Goal: Task Accomplishment & Management: Complete application form

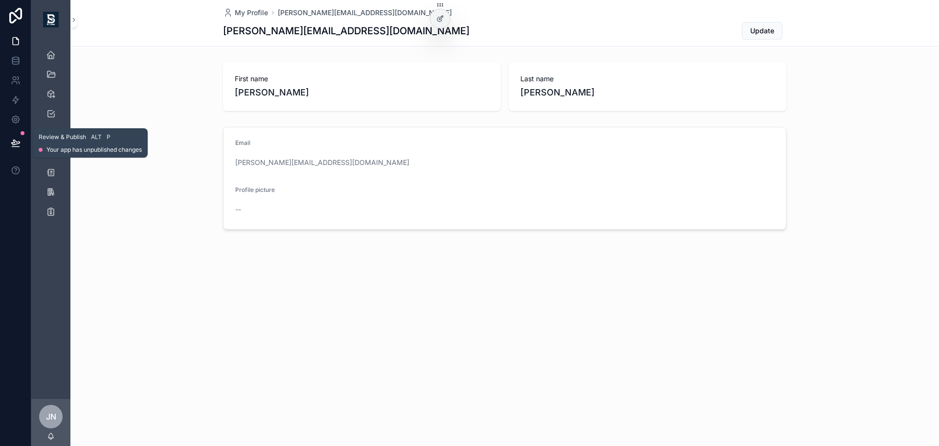
click at [18, 143] on icon at bounding box center [16, 143] width 10 height 10
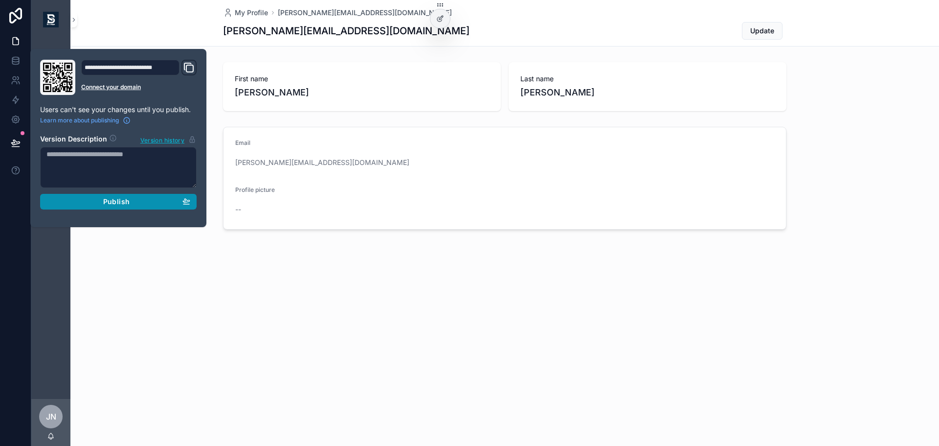
click at [113, 204] on span "Publish" at bounding box center [116, 201] width 26 height 9
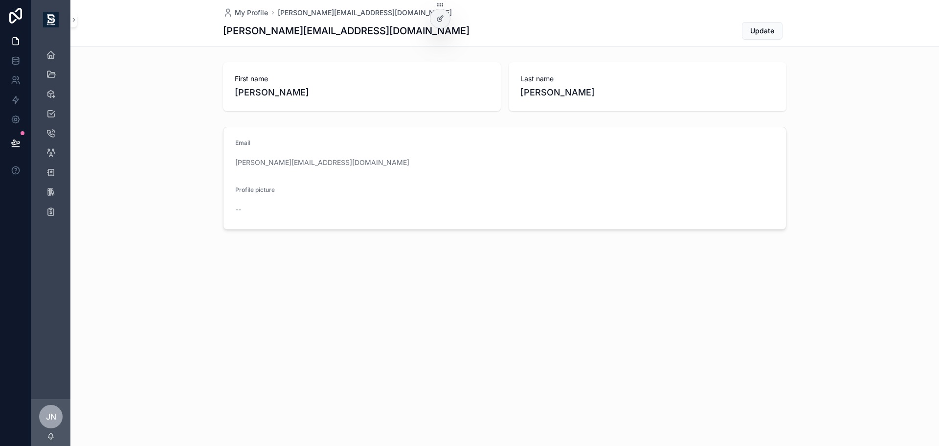
click at [195, 282] on div "My Profile [PERSON_NAME][EMAIL_ADDRESS][DOMAIN_NAME] [PERSON_NAME][EMAIL_ADDRES…" at bounding box center [504, 148] width 869 height 296
click at [49, 87] on div "Deliverables" at bounding box center [51, 94] width 16 height 16
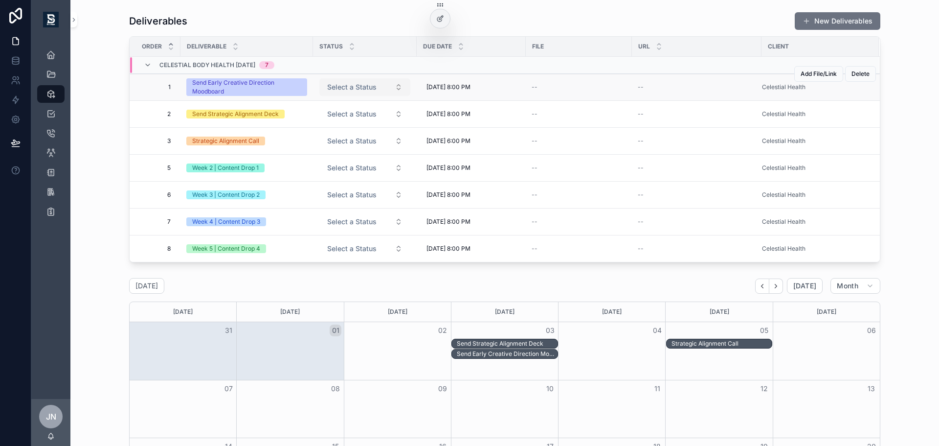
click at [350, 89] on span "Select a Status" at bounding box center [351, 87] width 49 height 10
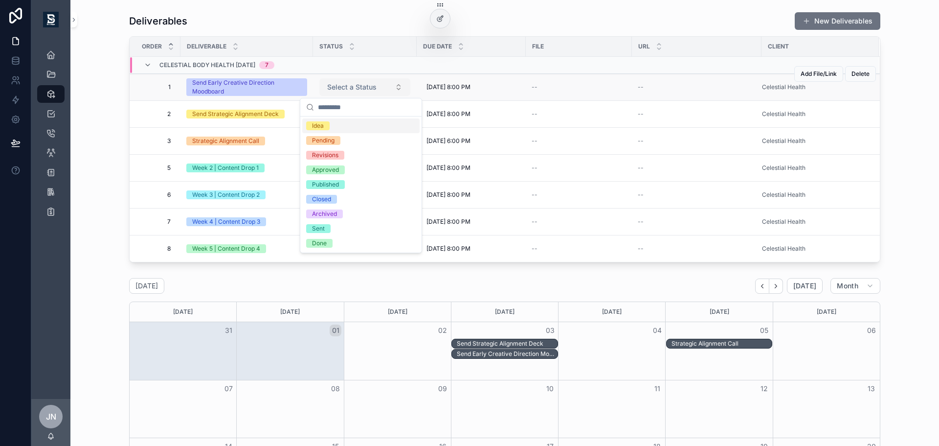
click at [350, 89] on span "Select a Status" at bounding box center [351, 87] width 49 height 10
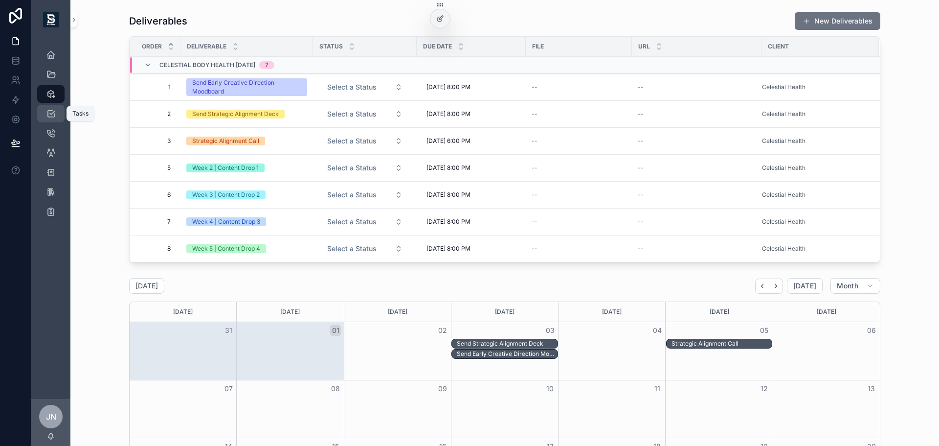
click at [57, 114] on div "Tasks" at bounding box center [51, 114] width 16 height 16
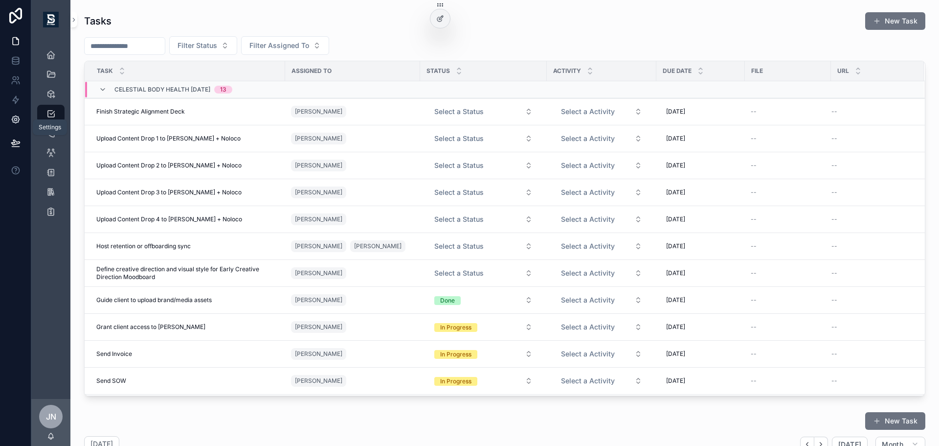
click at [12, 122] on icon at bounding box center [16, 119] width 10 height 10
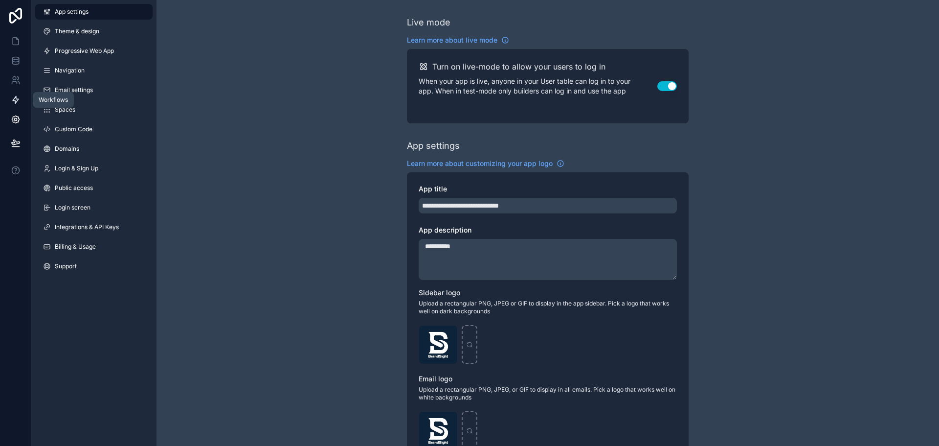
click at [20, 95] on icon at bounding box center [16, 100] width 10 height 10
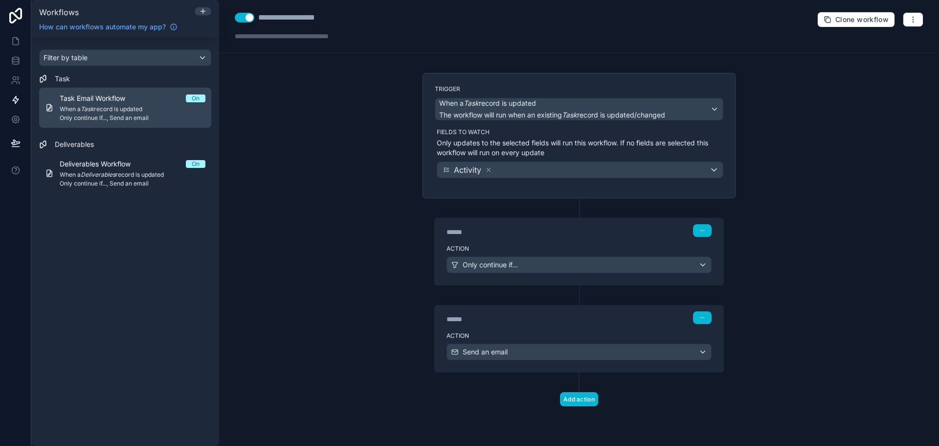
click at [124, 112] on span "When a Task record is updated" at bounding box center [133, 109] width 146 height 8
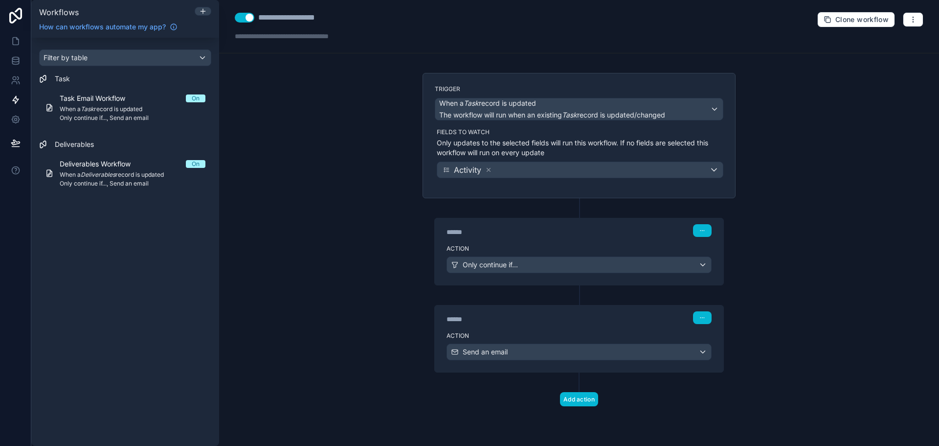
click at [602, 317] on div "****** Step 2" at bounding box center [579, 317] width 265 height 13
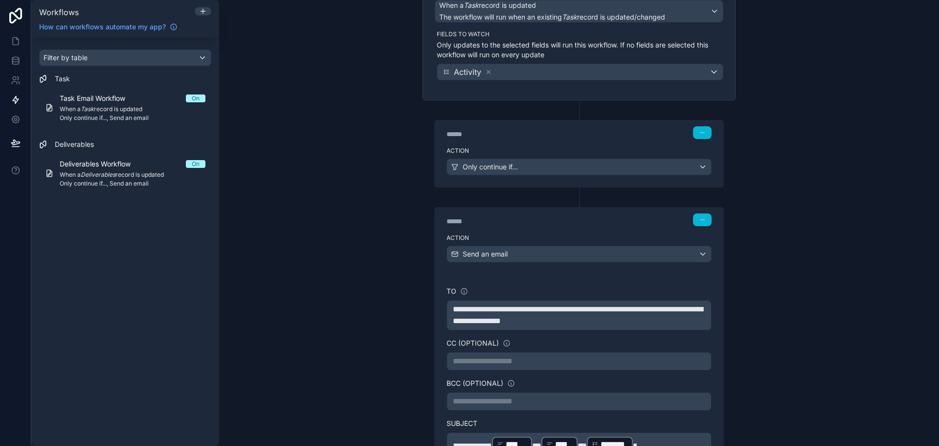
scroll to position [49, 0]
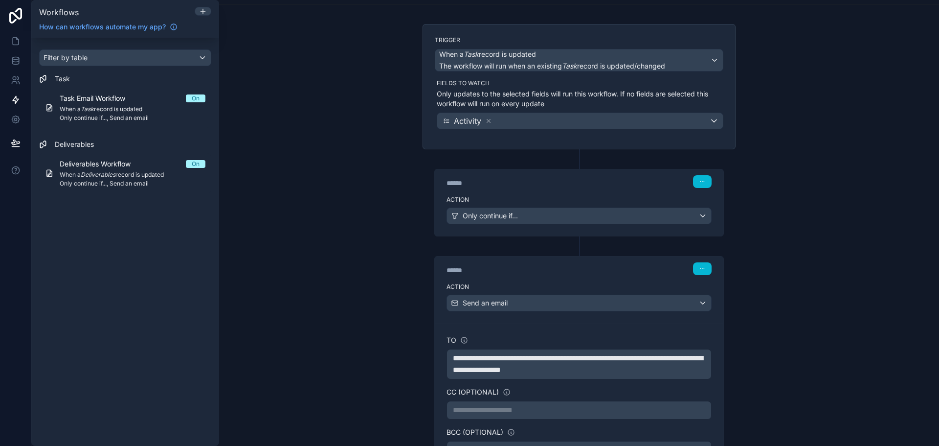
click at [638, 270] on div "****** Step 2" at bounding box center [579, 268] width 265 height 13
click at [678, 191] on div "****** Step 1" at bounding box center [579, 180] width 289 height 23
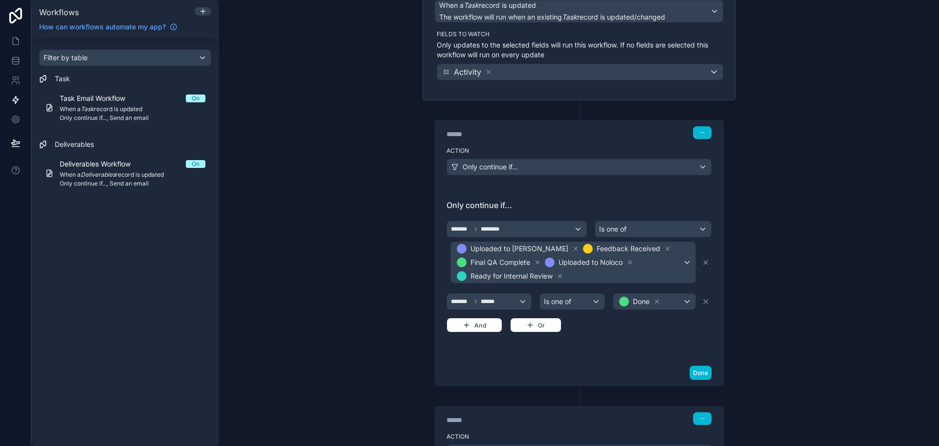
scroll to position [147, 0]
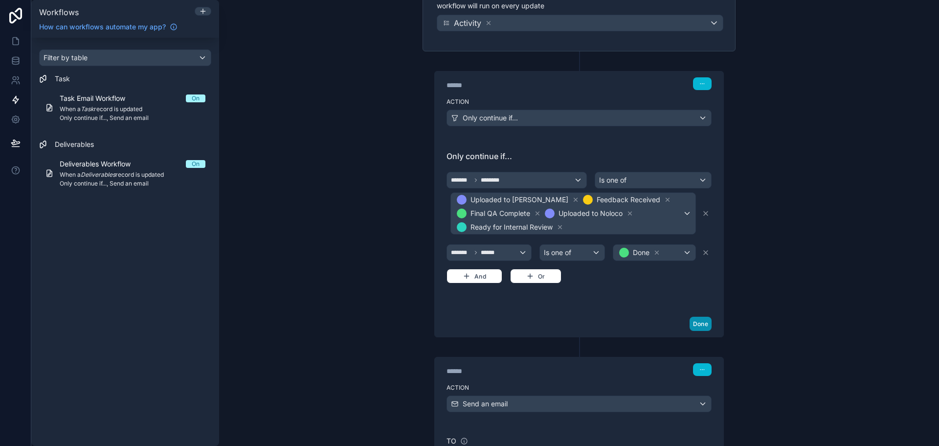
click at [696, 321] on button "Done" at bounding box center [701, 324] width 22 height 14
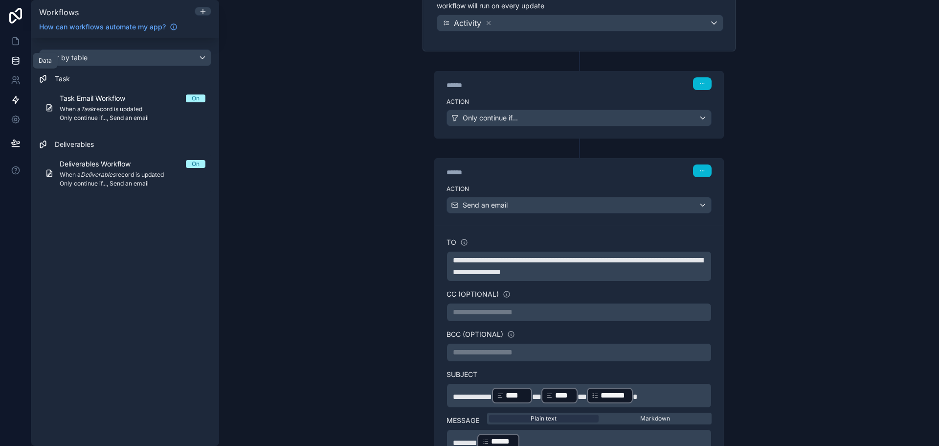
click at [17, 59] on icon at bounding box center [15, 58] width 6 height 2
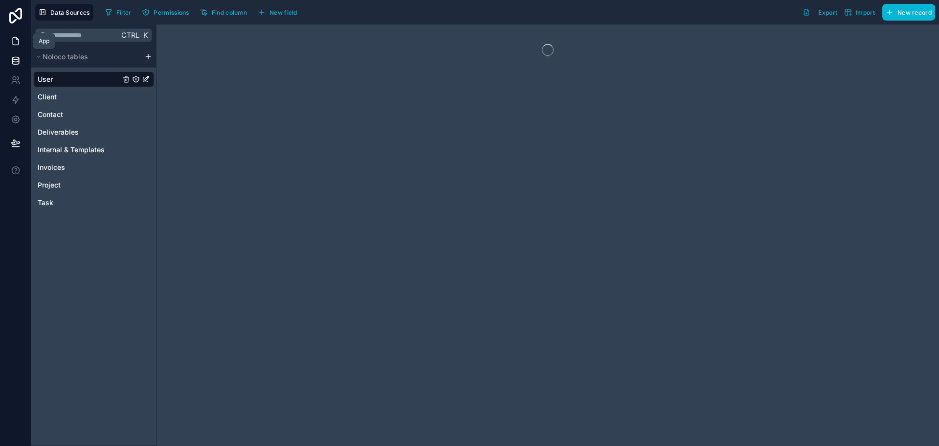
click at [17, 41] on icon at bounding box center [16, 41] width 10 height 10
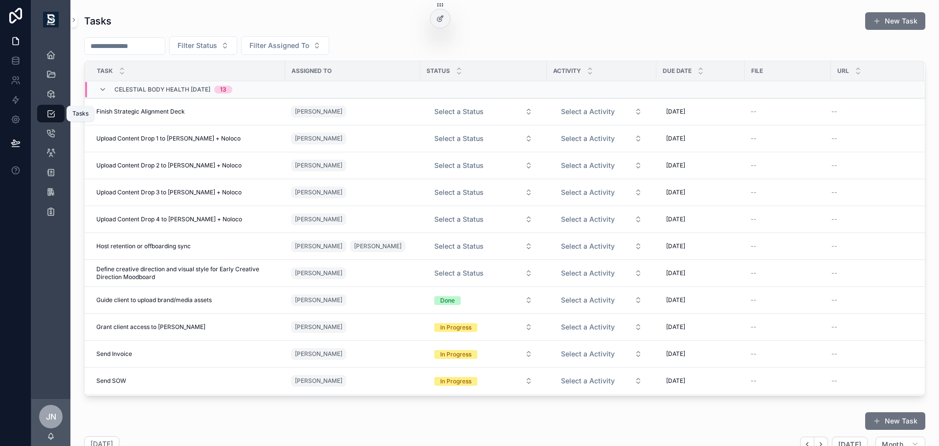
click at [48, 114] on icon "scrollable content" at bounding box center [51, 114] width 10 height 10
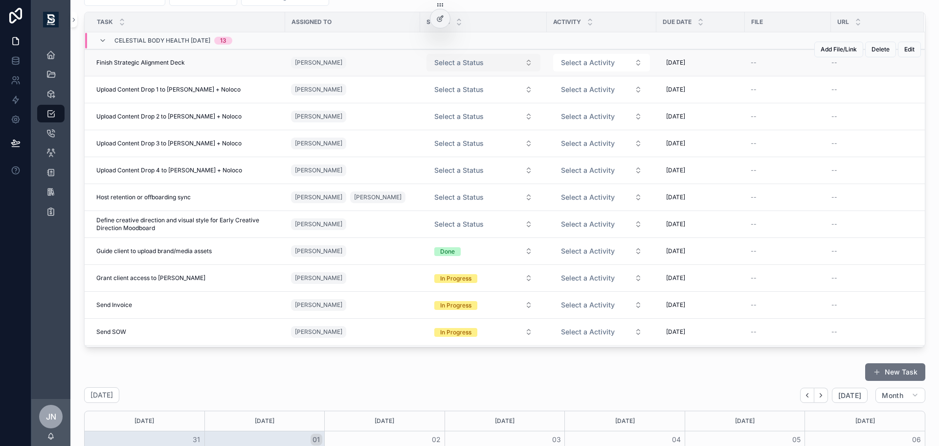
click at [473, 63] on span "Select a Status" at bounding box center [458, 63] width 49 height 10
click at [455, 102] on div "In Progress" at bounding box center [450, 101] width 31 height 9
click at [700, 21] on icon "scrollable content" at bounding box center [700, 19] width 3 height 1
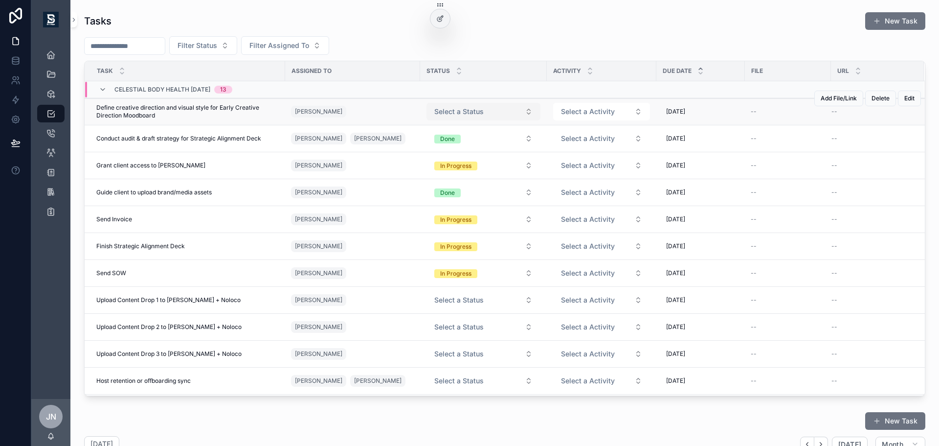
click at [488, 113] on button "Select a Status" at bounding box center [484, 112] width 114 height 18
click at [455, 149] on div "In Progress" at bounding box center [450, 150] width 31 height 9
click at [872, 25] on button "New Task" at bounding box center [895, 21] width 60 height 18
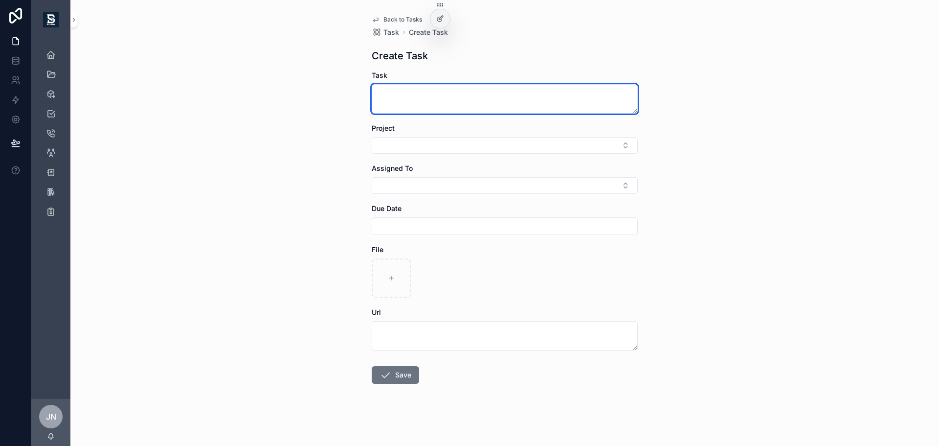
click at [464, 100] on textarea "scrollable content" at bounding box center [505, 98] width 266 height 29
type textarea "**********"
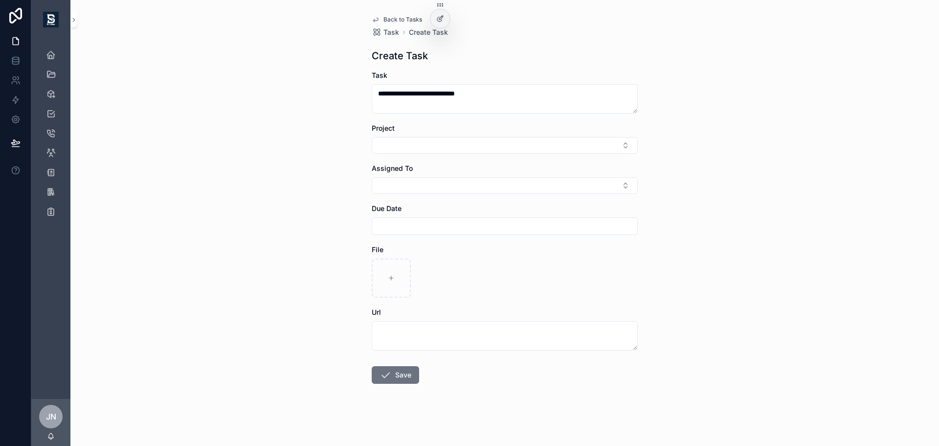
click at [440, 161] on form "**********" at bounding box center [505, 258] width 266 height 376
click at [444, 141] on button "Select Button" at bounding box center [505, 145] width 266 height 17
click at [463, 217] on span "Celestial Body Health [DATE]" at bounding box center [421, 215] width 92 height 10
click at [434, 188] on button "Select Button" at bounding box center [505, 187] width 266 height 17
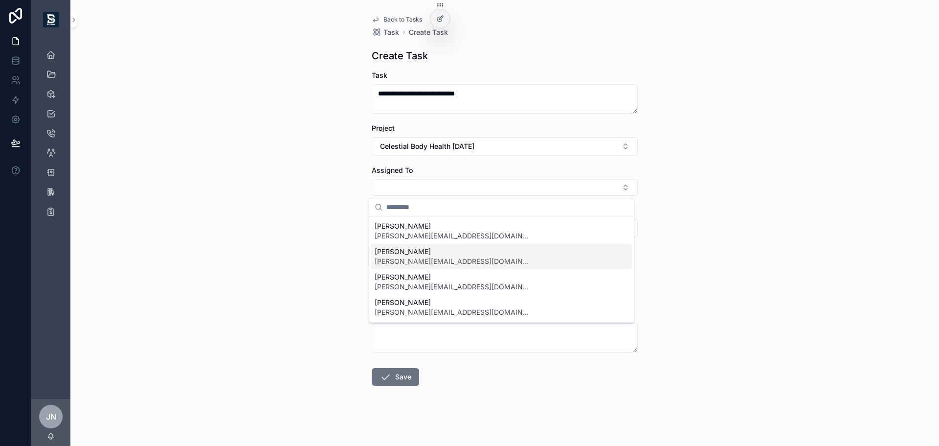
click at [426, 263] on span "[PERSON_NAME][EMAIL_ADDRESS][DOMAIN_NAME]" at bounding box center [453, 261] width 157 height 10
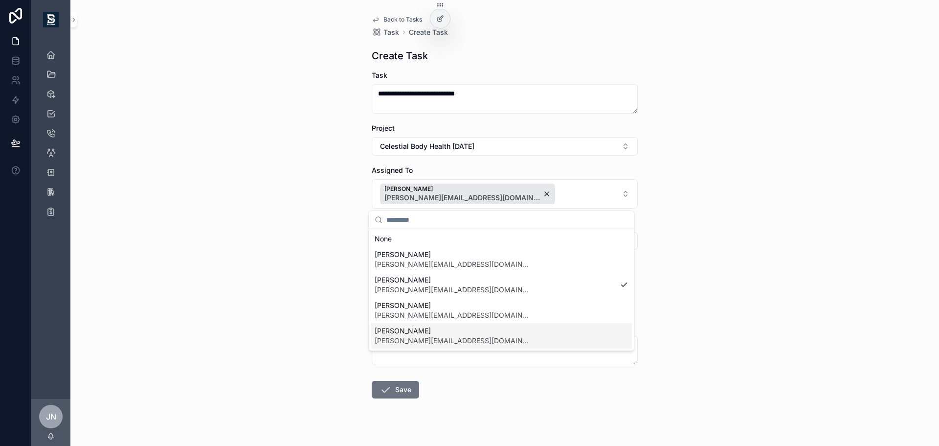
click at [421, 335] on span "[PERSON_NAME]" at bounding box center [453, 331] width 157 height 10
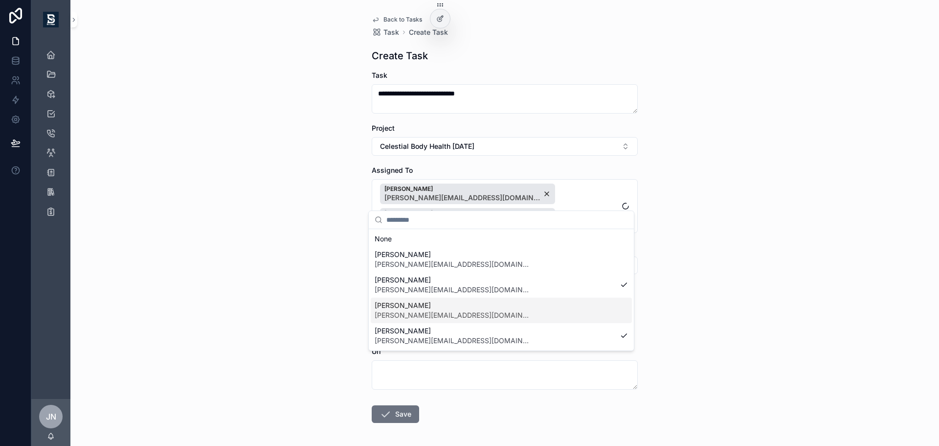
click at [430, 305] on span "[PERSON_NAME]" at bounding box center [453, 305] width 157 height 10
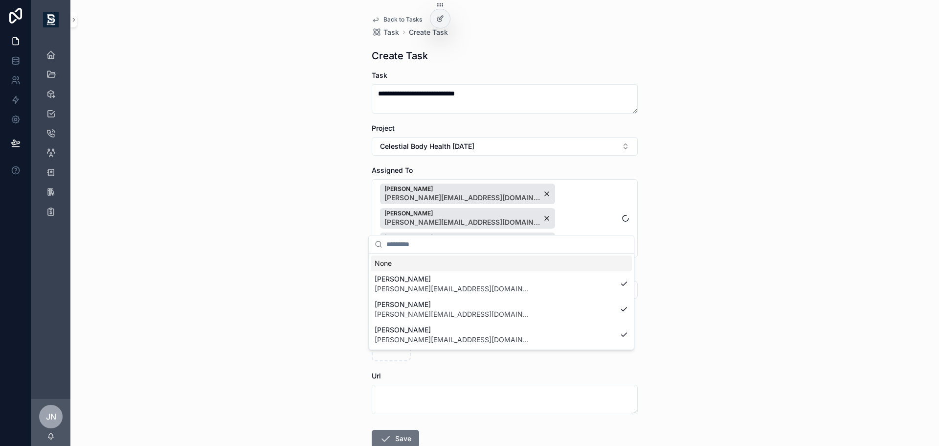
click at [745, 249] on div "**********" at bounding box center [504, 223] width 869 height 446
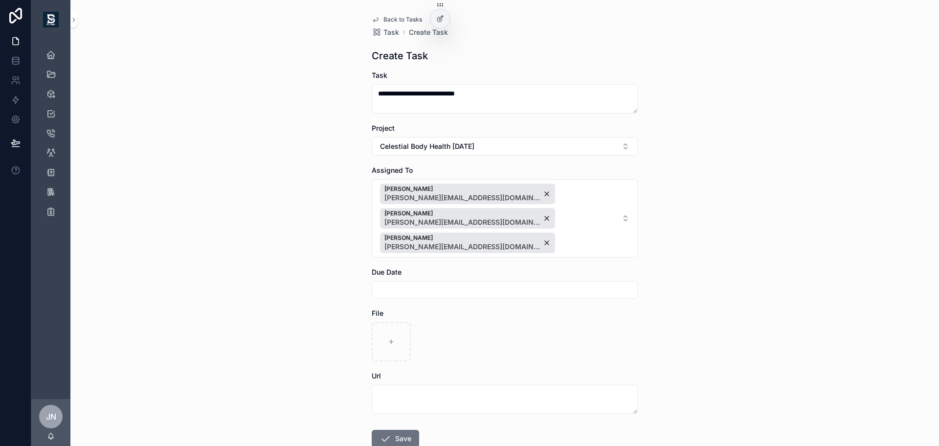
click at [449, 283] on input "scrollable content" at bounding box center [504, 290] width 265 height 14
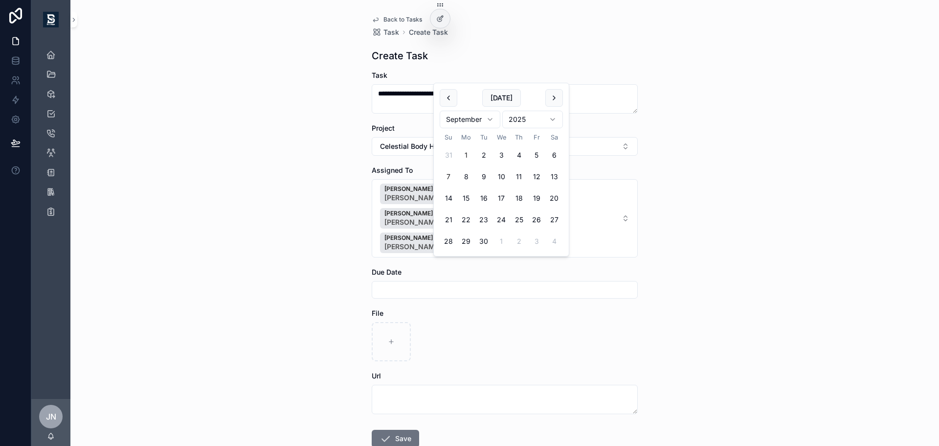
click at [450, 175] on button "7" at bounding box center [449, 177] width 18 height 18
type input "********"
click at [715, 219] on div "**********" at bounding box center [504, 223] width 869 height 446
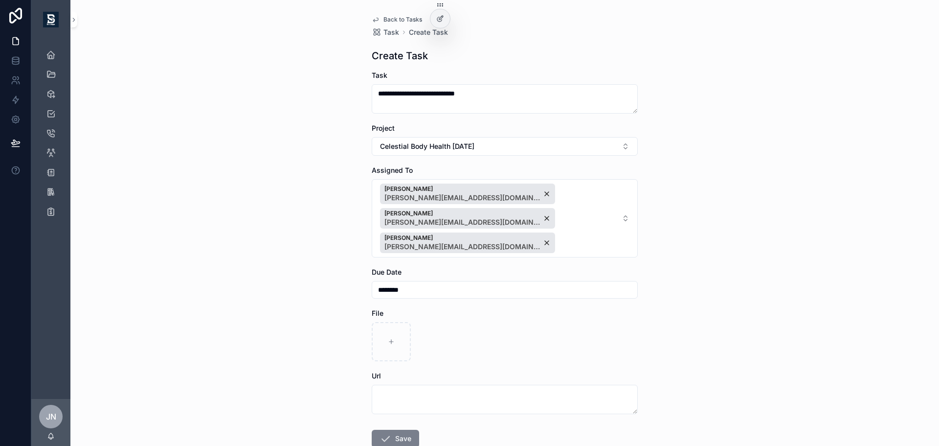
click at [399, 430] on button "Save" at bounding box center [395, 439] width 47 height 18
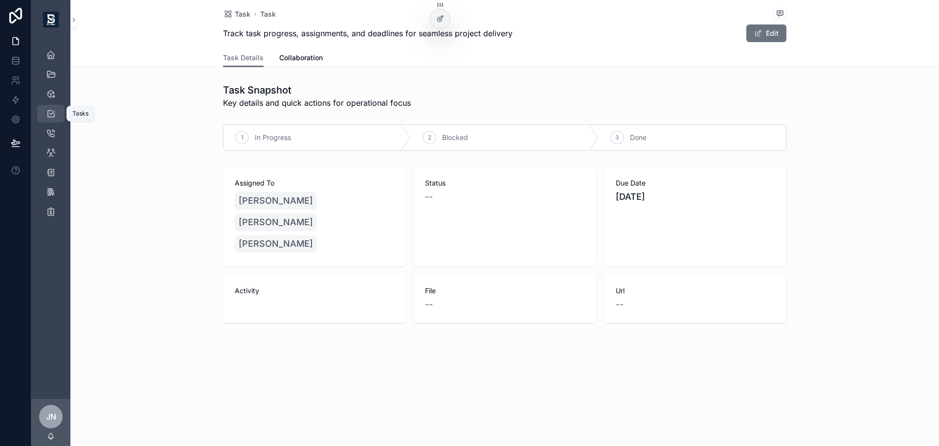
click at [50, 115] on icon "scrollable content" at bounding box center [51, 114] width 10 height 10
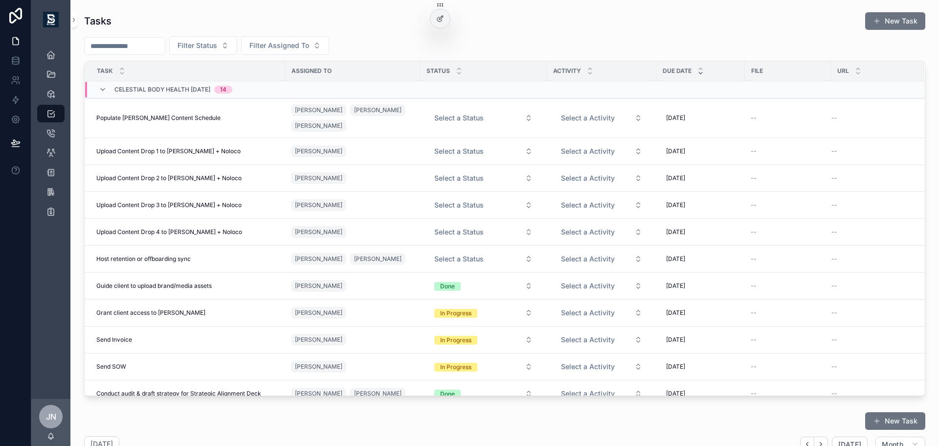
click at [700, 70] on icon "scrollable content" at bounding box center [701, 73] width 6 height 6
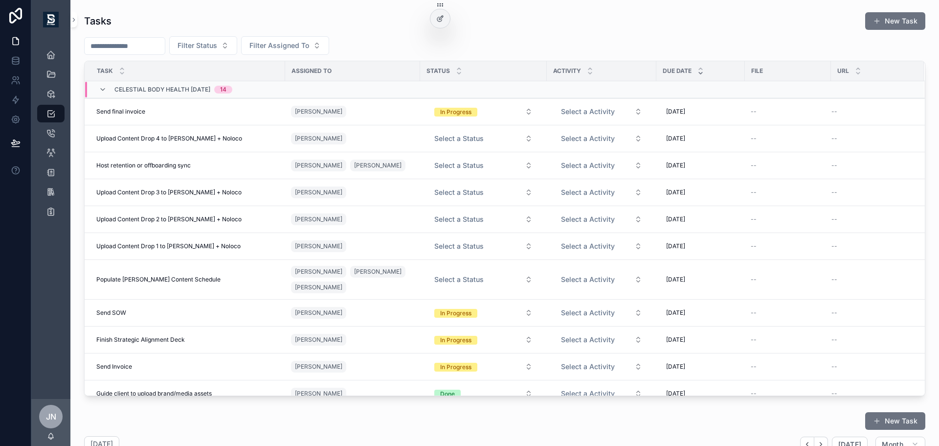
click at [700, 70] on div "scrollable content" at bounding box center [701, 71] width 6 height 11
click at [702, 74] on icon "scrollable content" at bounding box center [701, 73] width 6 height 6
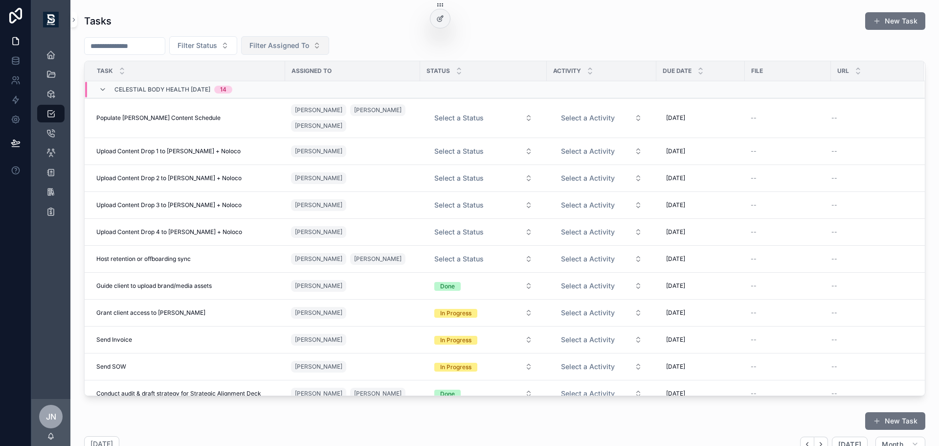
click at [309, 49] on span "Filter Assigned To" at bounding box center [279, 46] width 60 height 10
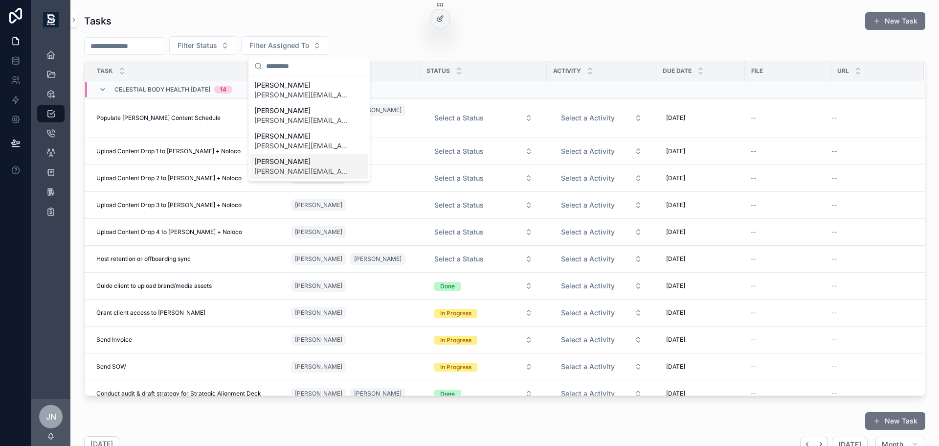
click at [300, 164] on span "[PERSON_NAME]" at bounding box center [303, 162] width 98 height 10
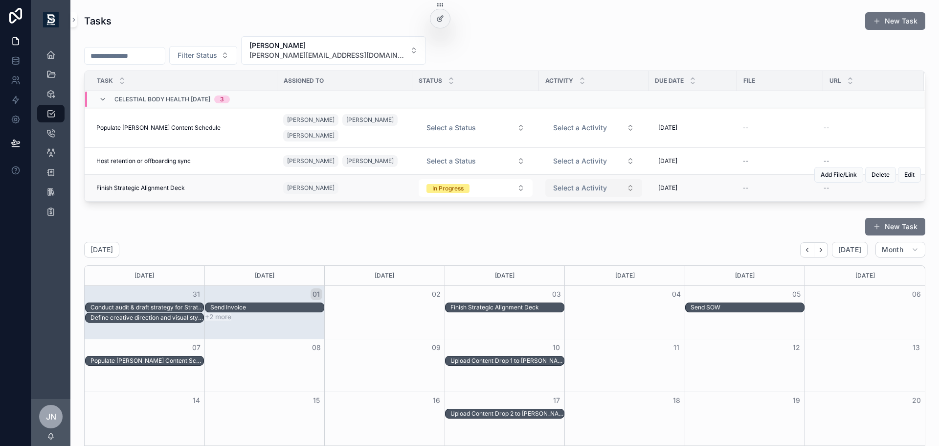
click at [569, 188] on span "Select a Activity" at bounding box center [580, 188] width 54 height 10
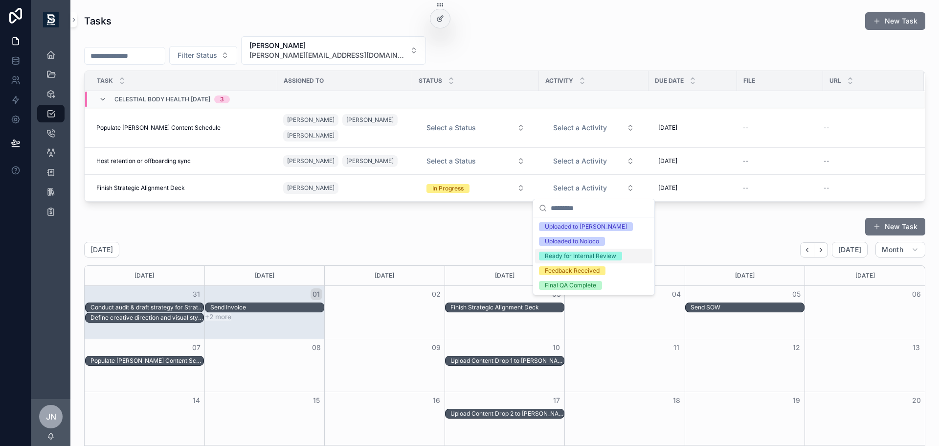
click at [582, 256] on div "Ready for Internal Review" at bounding box center [580, 255] width 71 height 9
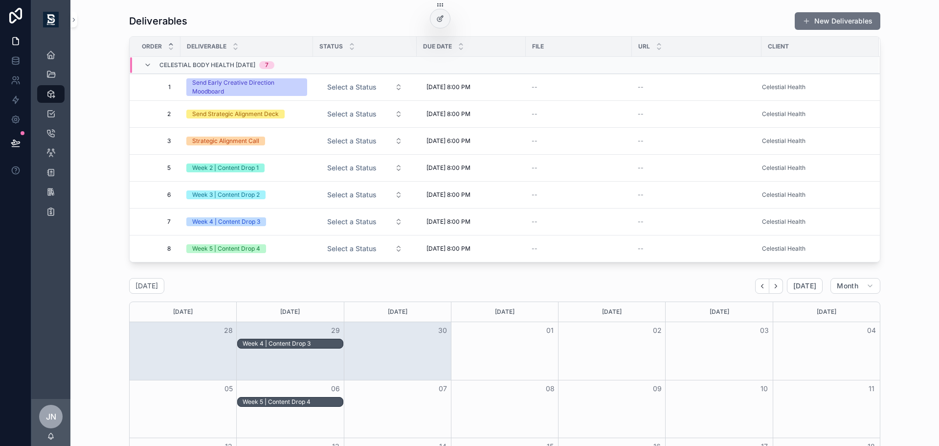
scroll to position [245, 0]
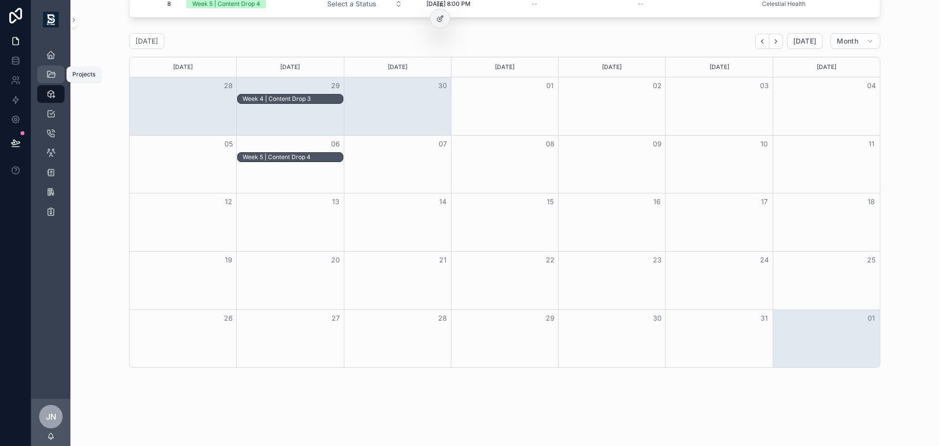
click at [52, 78] on icon "scrollable content" at bounding box center [51, 74] width 10 height 10
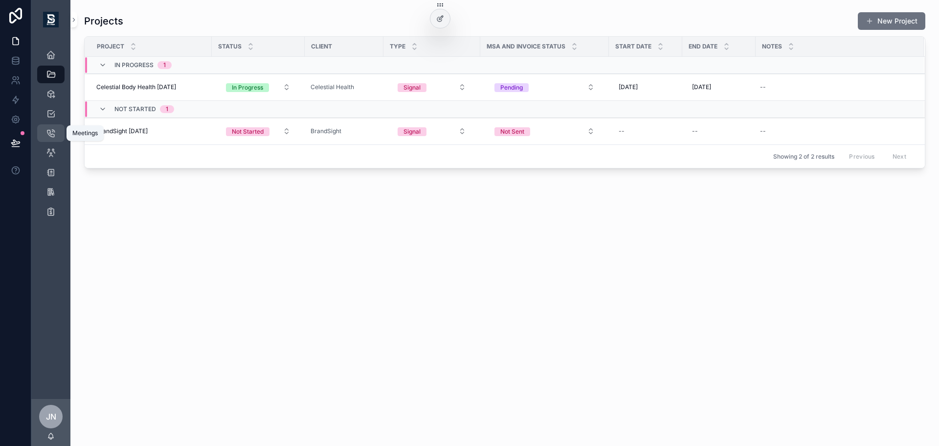
click at [52, 139] on div "Meetings" at bounding box center [51, 133] width 16 height 16
